Goal: Transaction & Acquisition: Purchase product/service

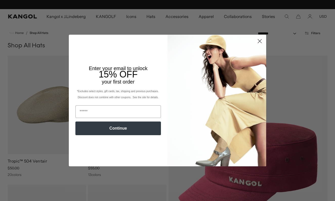
scroll to position [0, 104]
click at [259, 40] on circle "Close dialog" at bounding box center [260, 41] width 8 height 8
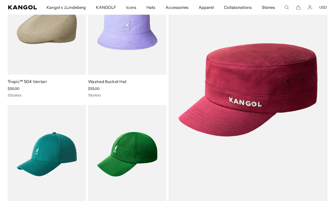
scroll to position [75, 0]
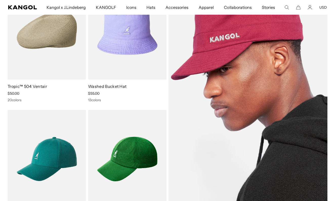
click at [248, 68] on img at bounding box center [248, 94] width 159 height 227
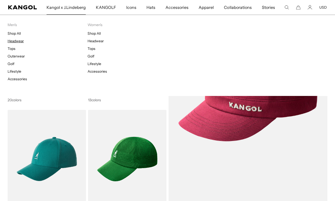
scroll to position [0, 104]
click at [18, 42] on link "Headwear" at bounding box center [16, 41] width 16 height 5
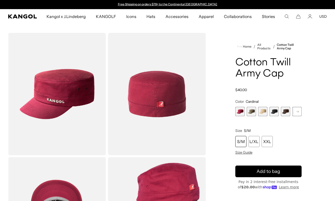
click at [251, 111] on span "2 of 9" at bounding box center [251, 111] width 9 height 9
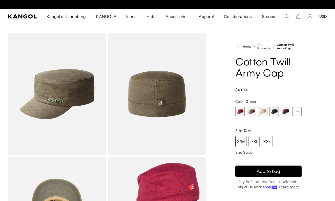
click at [263, 110] on span "3 of 9" at bounding box center [262, 111] width 9 height 9
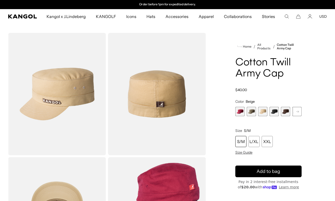
click at [270, 111] on span "4 of 9" at bounding box center [274, 111] width 9 height 9
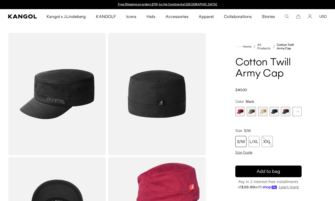
click at [283, 112] on span "5 of 9" at bounding box center [285, 111] width 9 height 9
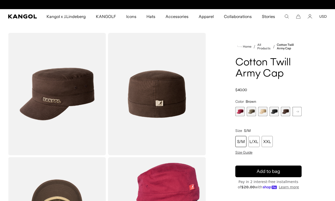
scroll to position [0, 104]
click at [251, 111] on span "2 of 9" at bounding box center [251, 111] width 9 height 9
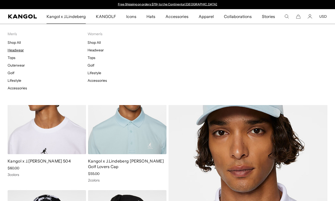
click at [12, 50] on link "Headwear" at bounding box center [16, 50] width 16 height 5
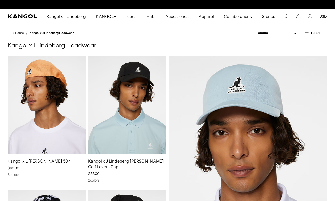
scroll to position [0, 104]
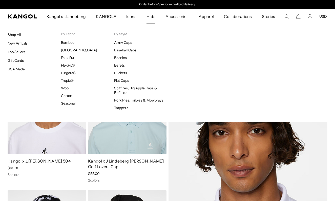
click at [150, 16] on span "Hats" at bounding box center [151, 16] width 9 height 15
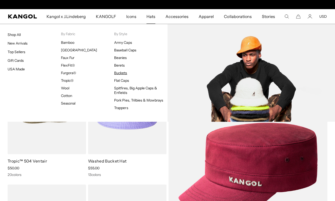
scroll to position [0, 104]
click at [118, 73] on link "Buckets" at bounding box center [120, 73] width 13 height 5
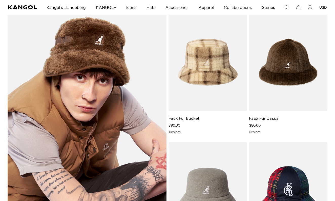
click at [108, 145] on img at bounding box center [87, 126] width 159 height 227
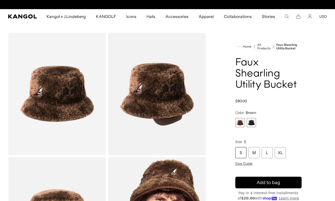
scroll to position [0, 104]
click at [250, 124] on span "2 of 2" at bounding box center [251, 122] width 9 height 9
